Goal: Task Accomplishment & Management: Use online tool/utility

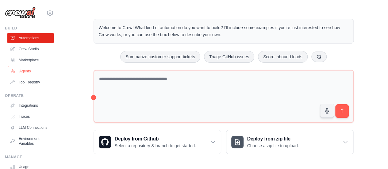
click at [33, 72] on link "Agents" at bounding box center [31, 71] width 46 height 10
click at [24, 75] on link "Agents" at bounding box center [31, 71] width 46 height 10
click at [21, 70] on link "Agents" at bounding box center [31, 71] width 46 height 10
click at [25, 71] on link "Agents" at bounding box center [31, 71] width 46 height 10
click at [34, 75] on link "Agents" at bounding box center [31, 71] width 46 height 10
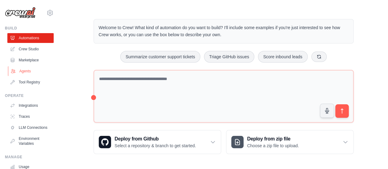
click at [25, 70] on link "Agents" at bounding box center [31, 71] width 46 height 10
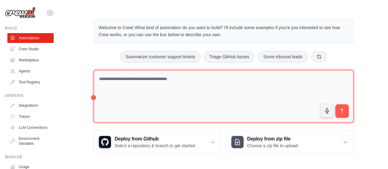
click at [123, 86] on textarea at bounding box center [224, 96] width 260 height 53
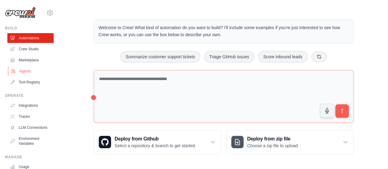
click at [15, 70] on icon at bounding box center [13, 71] width 4 height 4
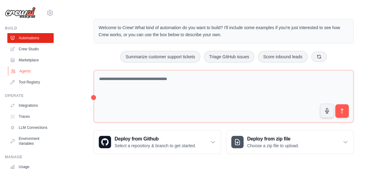
click at [29, 71] on link "Agents" at bounding box center [31, 71] width 46 height 10
click at [27, 70] on link "Agents" at bounding box center [31, 71] width 46 height 10
click at [317, 57] on icon at bounding box center [319, 56] width 5 height 5
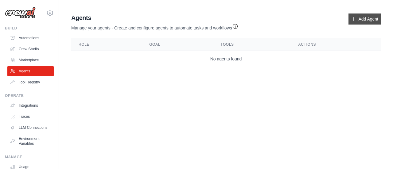
click at [364, 22] on link "Add Agent" at bounding box center [364, 19] width 32 height 11
click at [369, 14] on link "Add Agent" at bounding box center [364, 19] width 32 height 11
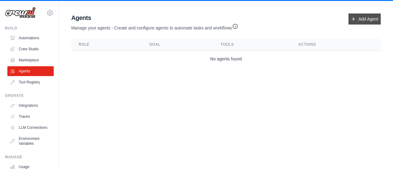
click at [370, 16] on link "Add Agent" at bounding box center [364, 19] width 32 height 11
